Goal: Find specific page/section: Find specific page/section

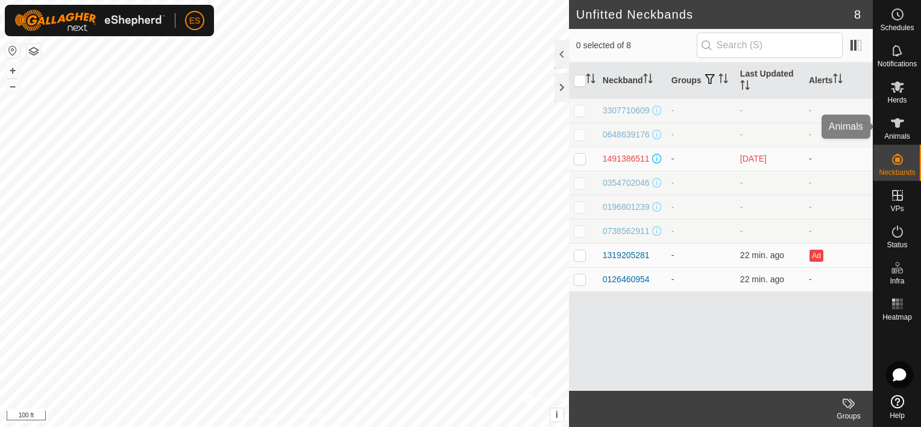
click at [899, 124] on icon at bounding box center [897, 123] width 13 height 10
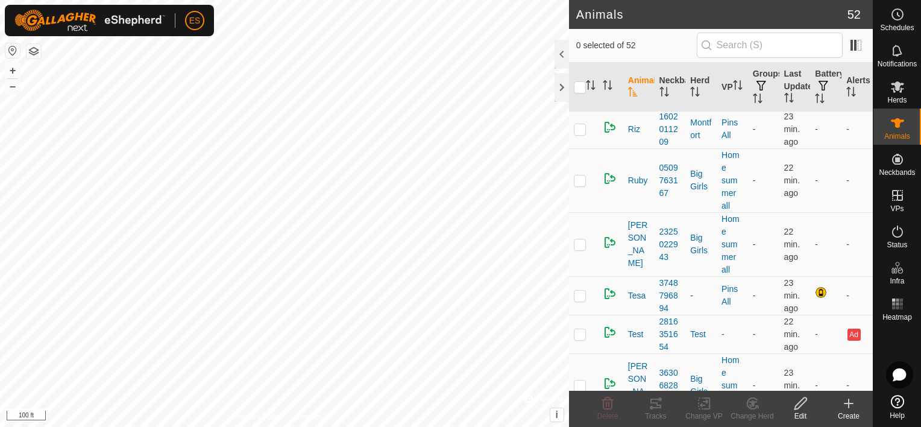
scroll to position [2683, 0]
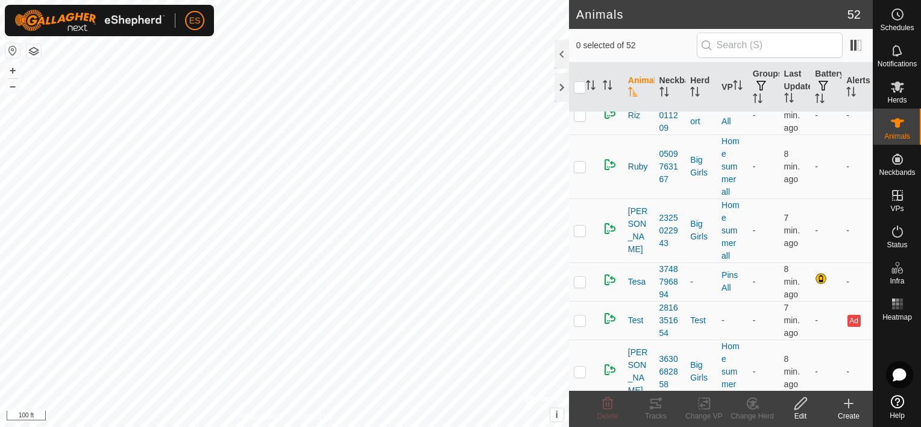
scroll to position [2683, 0]
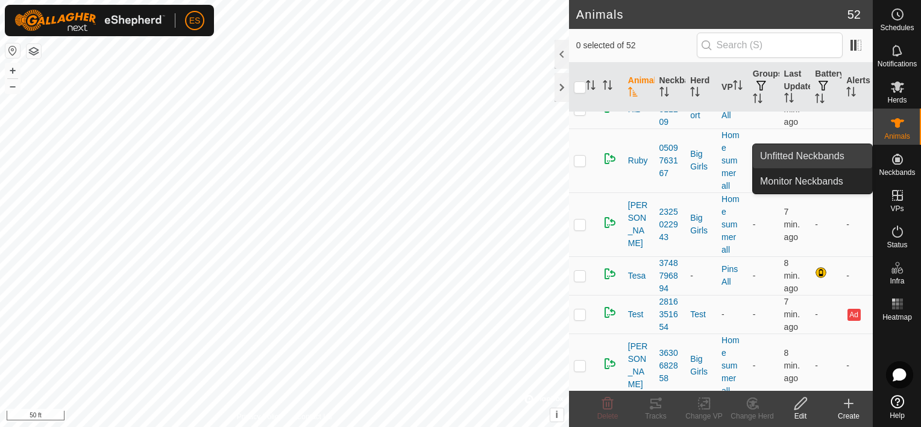
drag, startPoint x: 870, startPoint y: 163, endPoint x: 844, endPoint y: 158, distance: 26.4
click at [844, 158] on link "Unfitted Neckbands" at bounding box center [812, 156] width 119 height 24
